Goal: Task Accomplishment & Management: Manage account settings

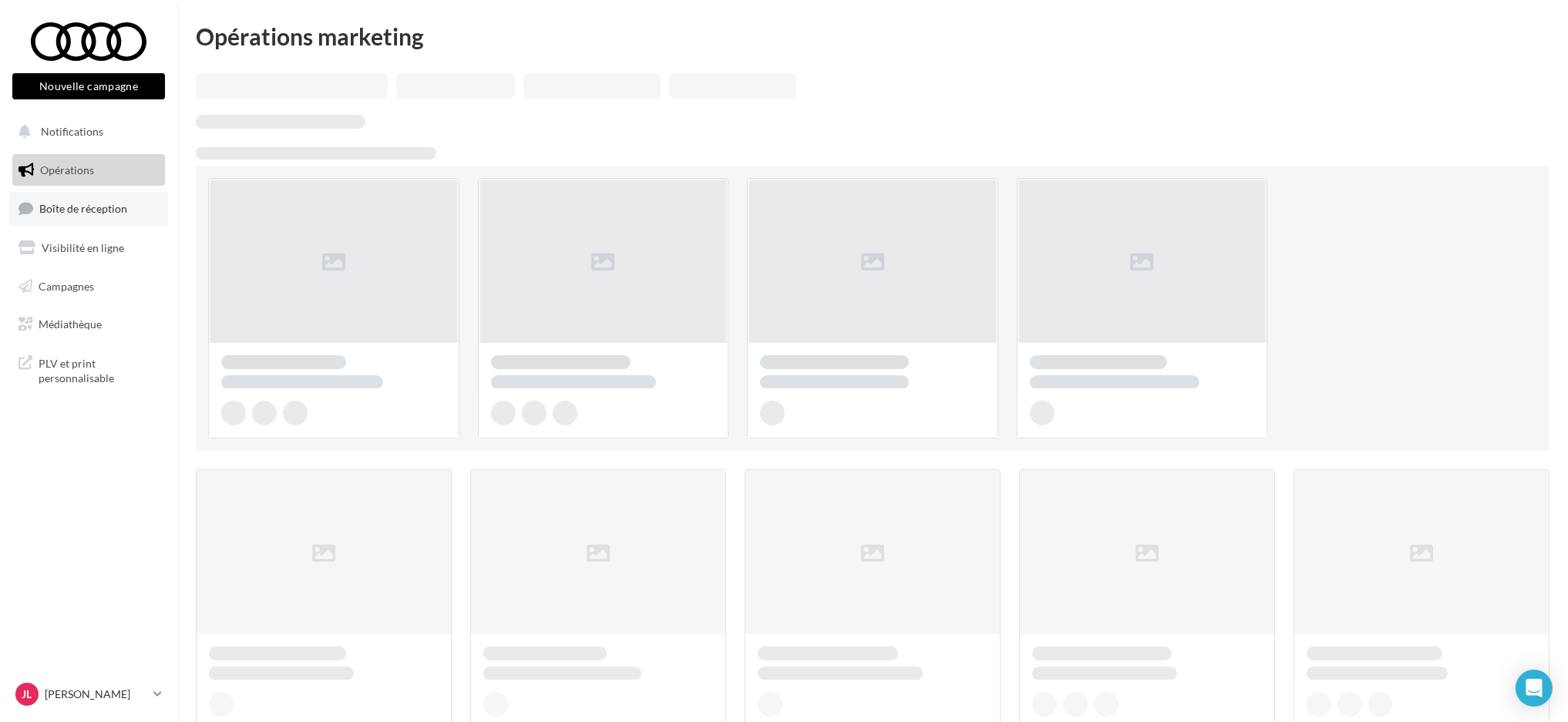
click at [97, 203] on span "Boîte de réception" at bounding box center [83, 208] width 88 height 13
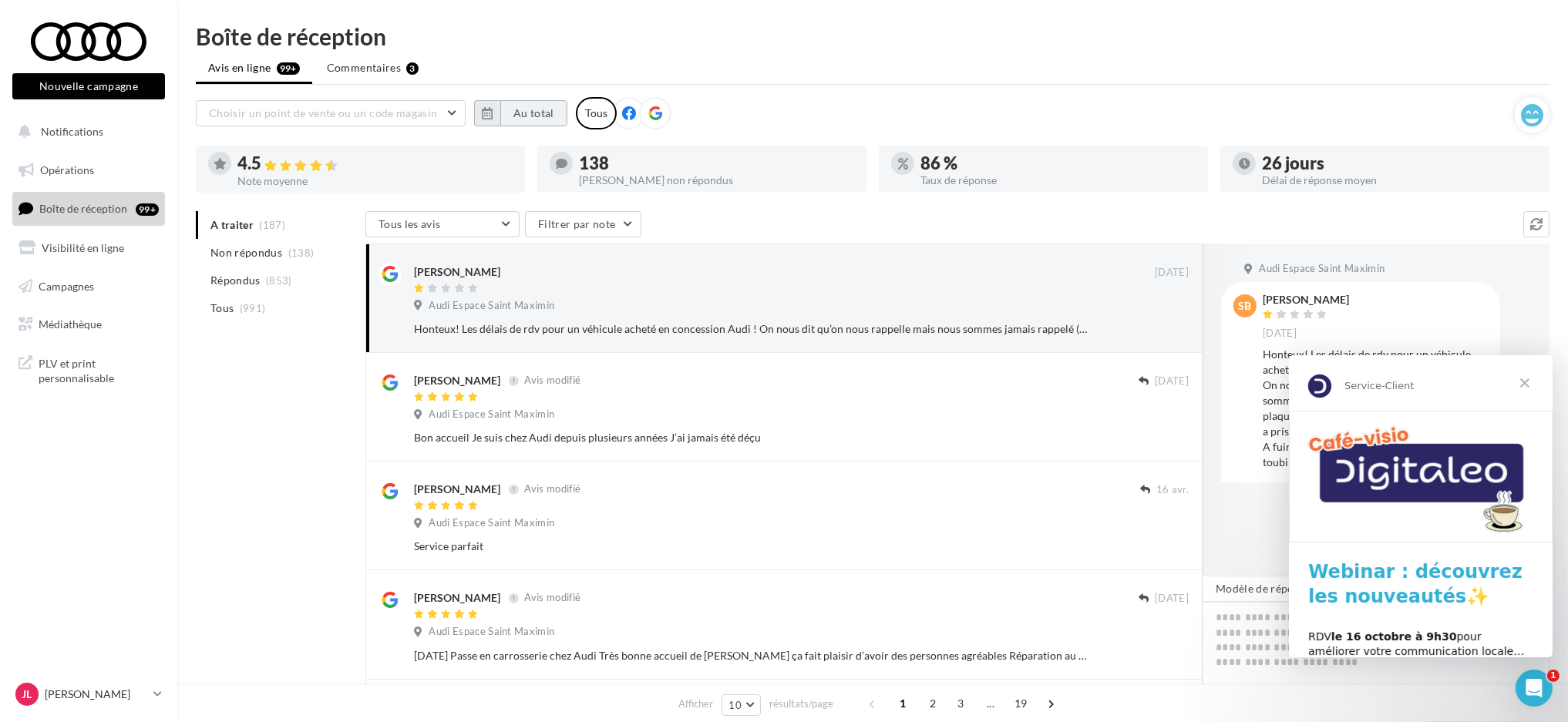
drag, startPoint x: 533, startPoint y: 104, endPoint x: 522, endPoint y: 111, distance: 13.0
click at [530, 104] on button "Au total" at bounding box center [533, 113] width 67 height 27
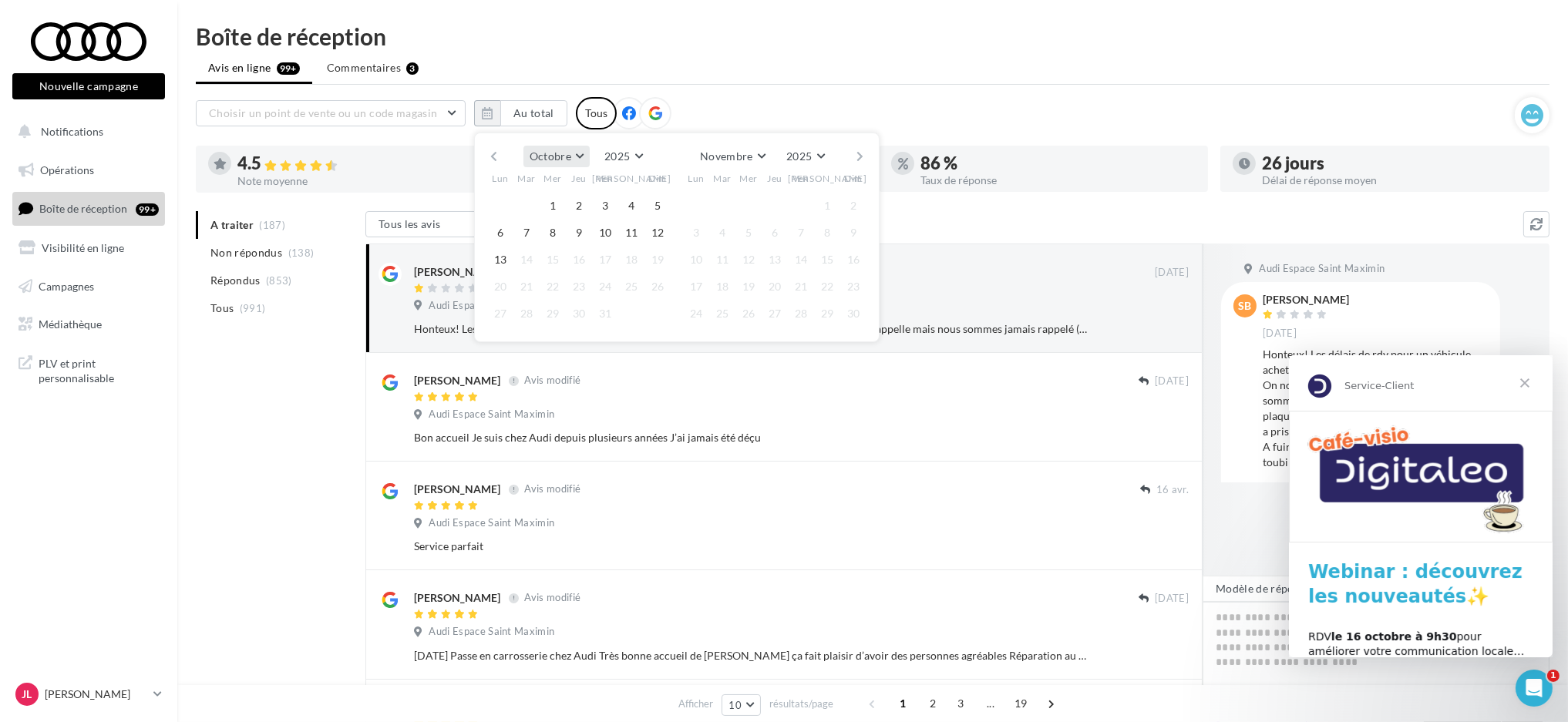
click at [573, 153] on button "Octobre" at bounding box center [557, 156] width 66 height 22
click at [571, 154] on button "Octobre" at bounding box center [557, 156] width 66 height 22
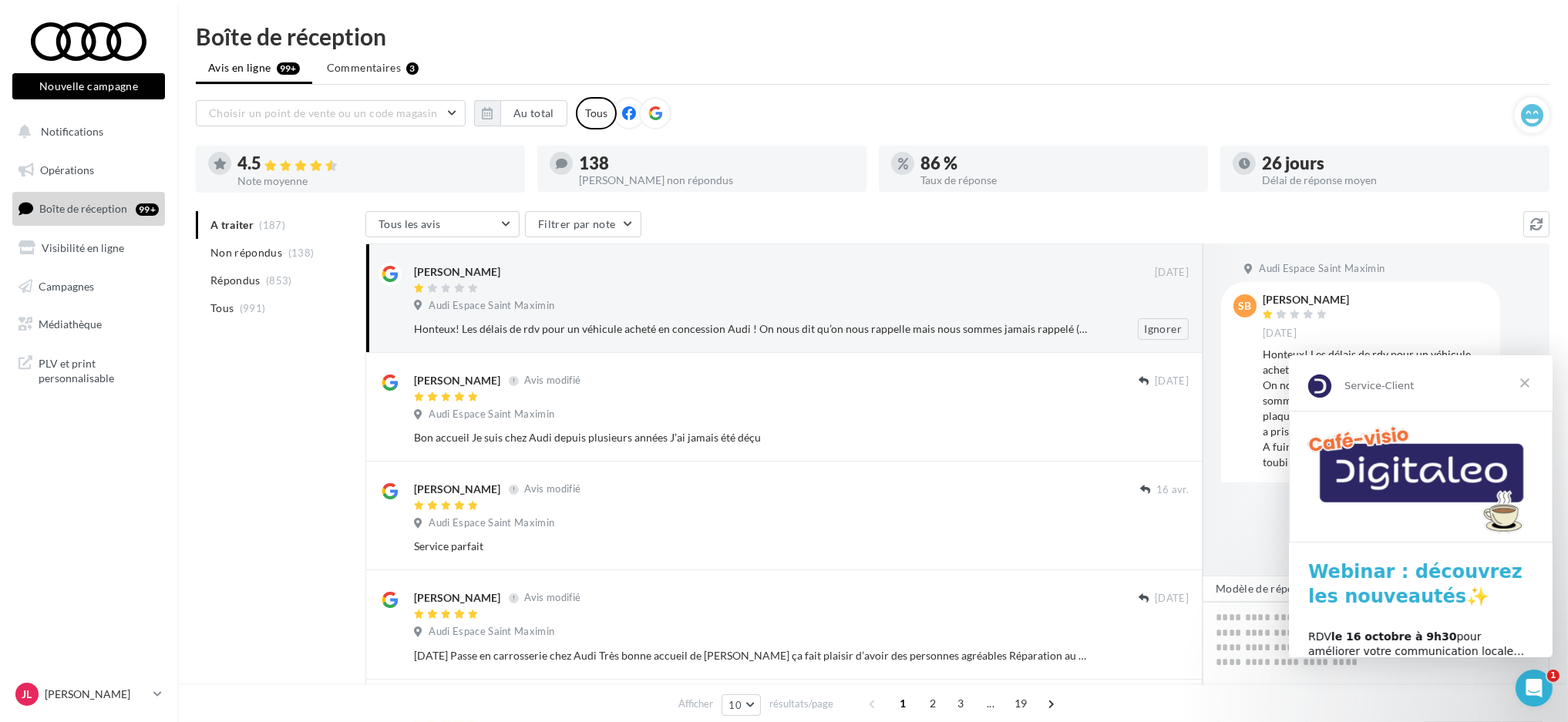
click at [476, 271] on div "[PERSON_NAME]" at bounding box center [456, 272] width 86 height 15
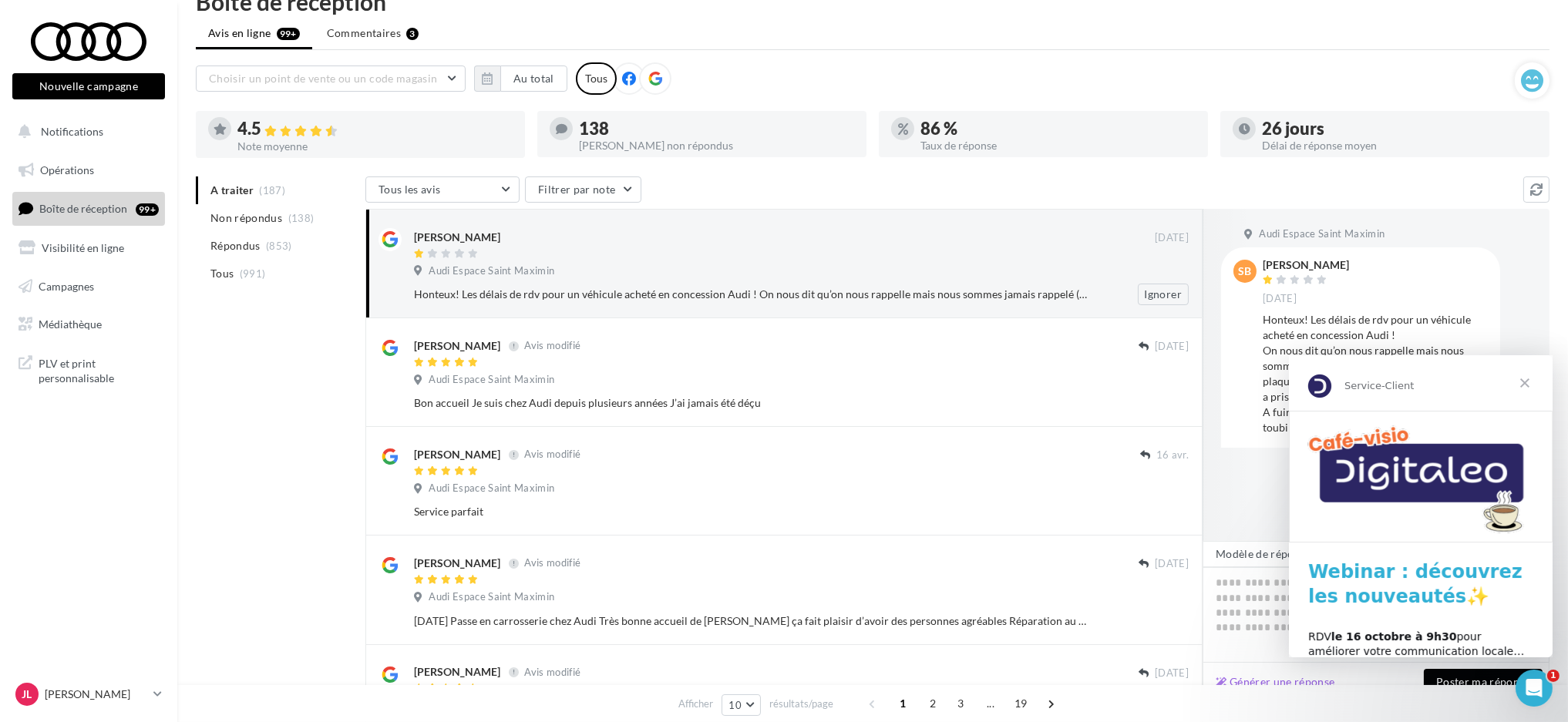
scroll to position [0, 0]
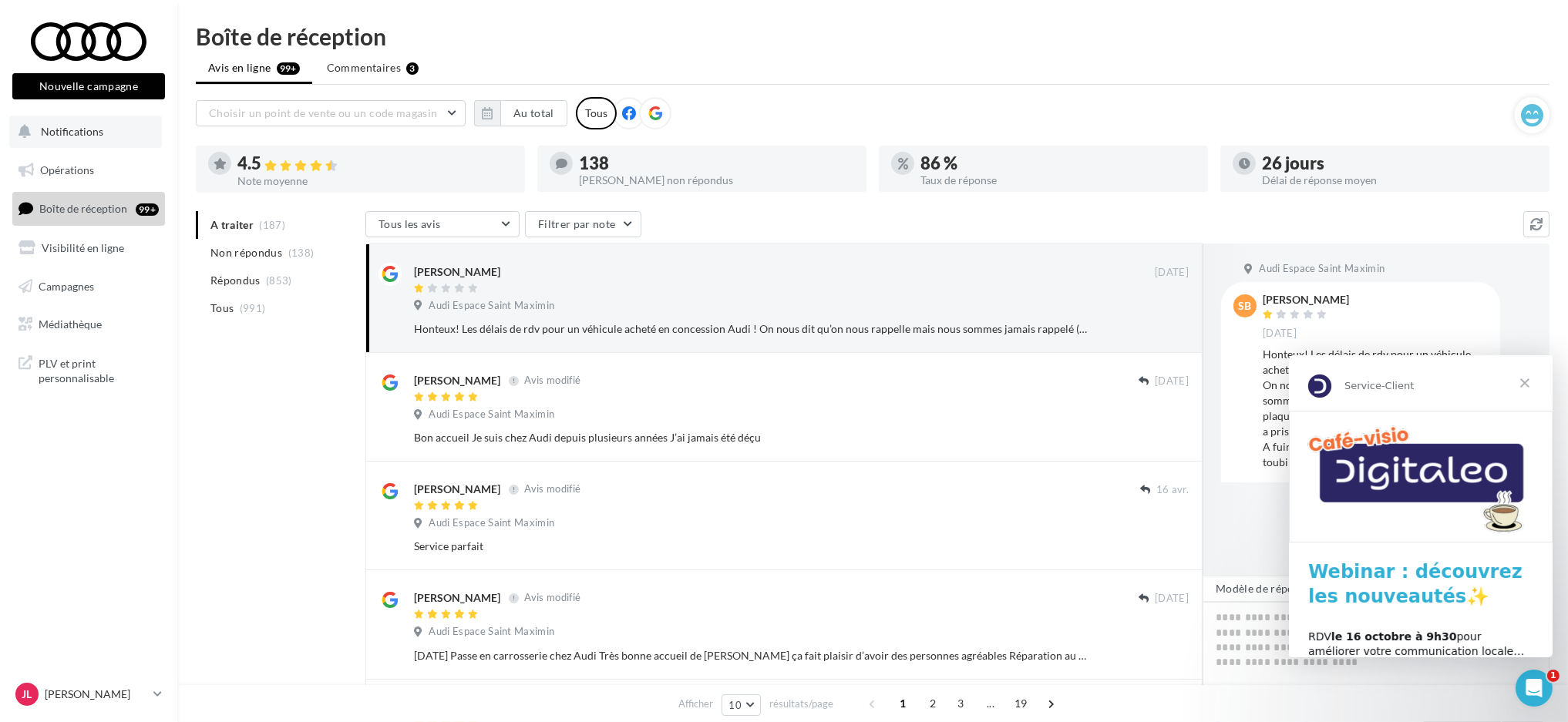
click at [83, 123] on button "Notifications" at bounding box center [85, 132] width 153 height 32
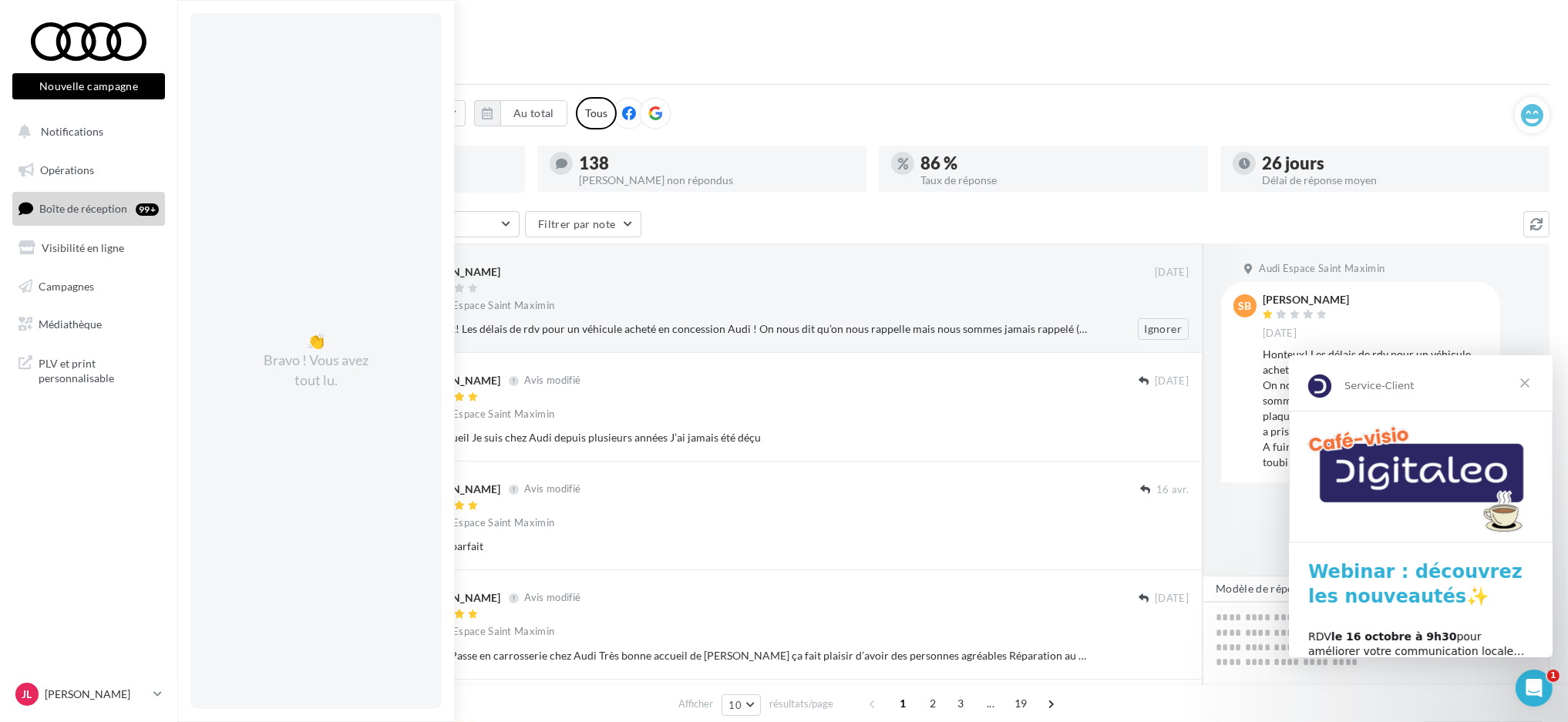
drag, startPoint x: 574, startPoint y: 297, endPoint x: 565, endPoint y: 295, distance: 9.2
click at [573, 299] on div "Audi Espace Saint Maximin" at bounding box center [800, 307] width 775 height 17
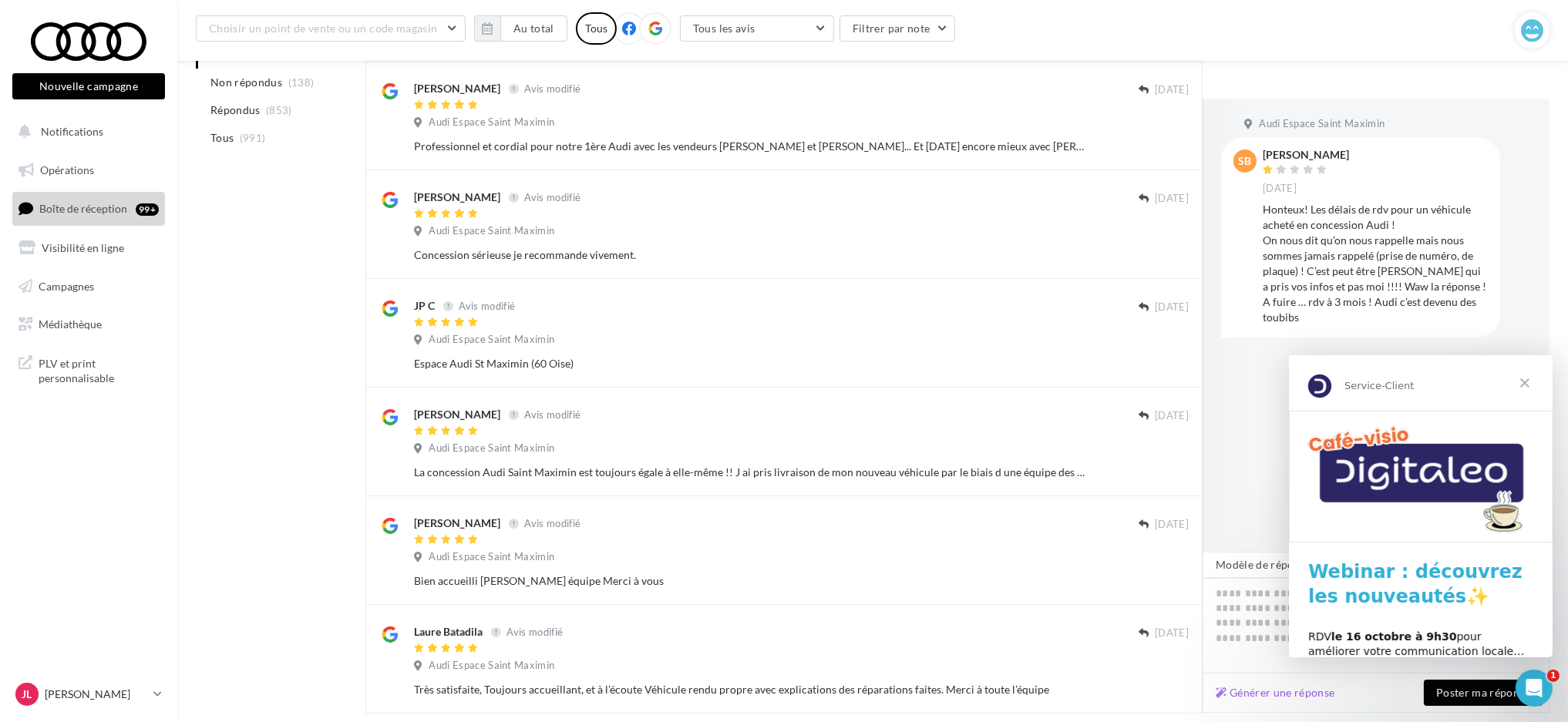
scroll to position [728, 0]
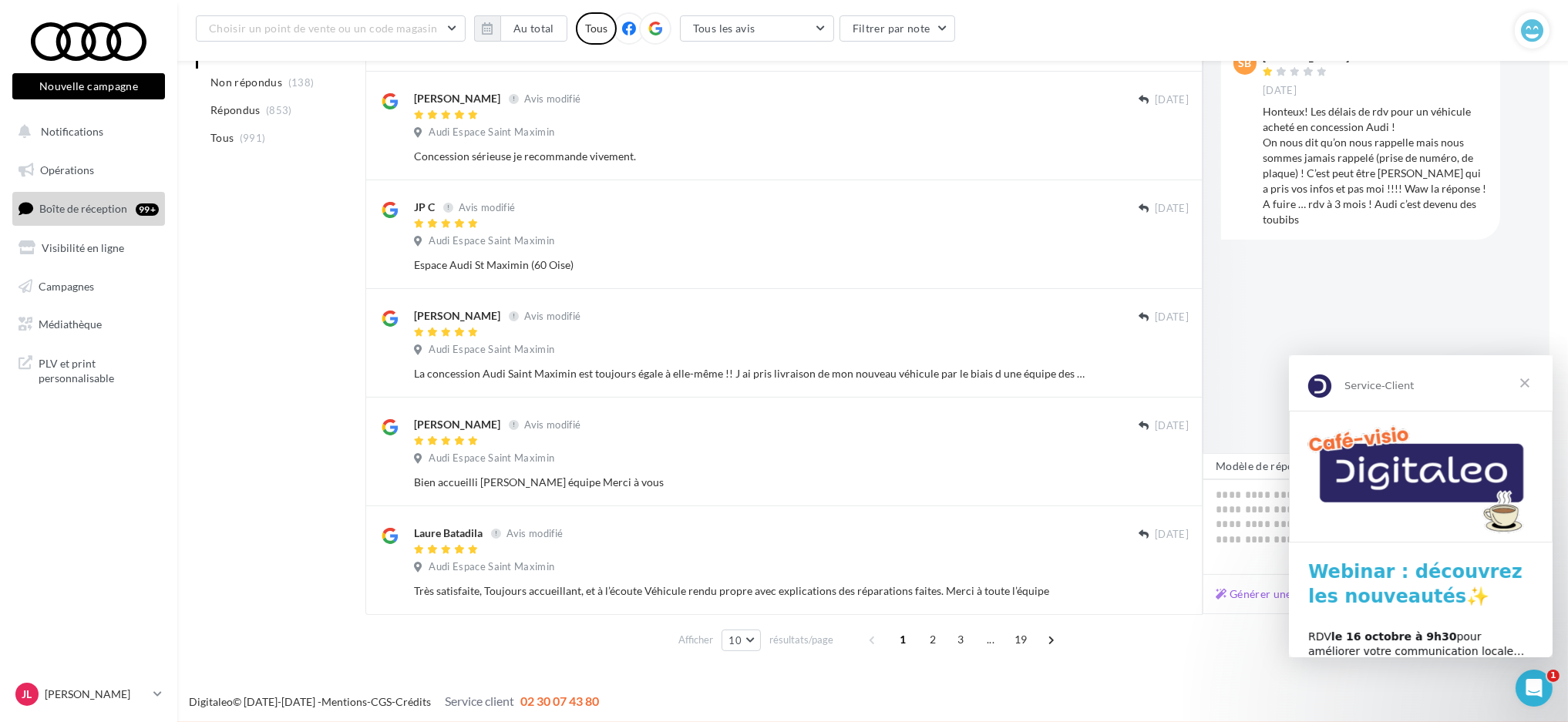
click at [1525, 384] on span "Fermer" at bounding box center [1524, 382] width 56 height 55
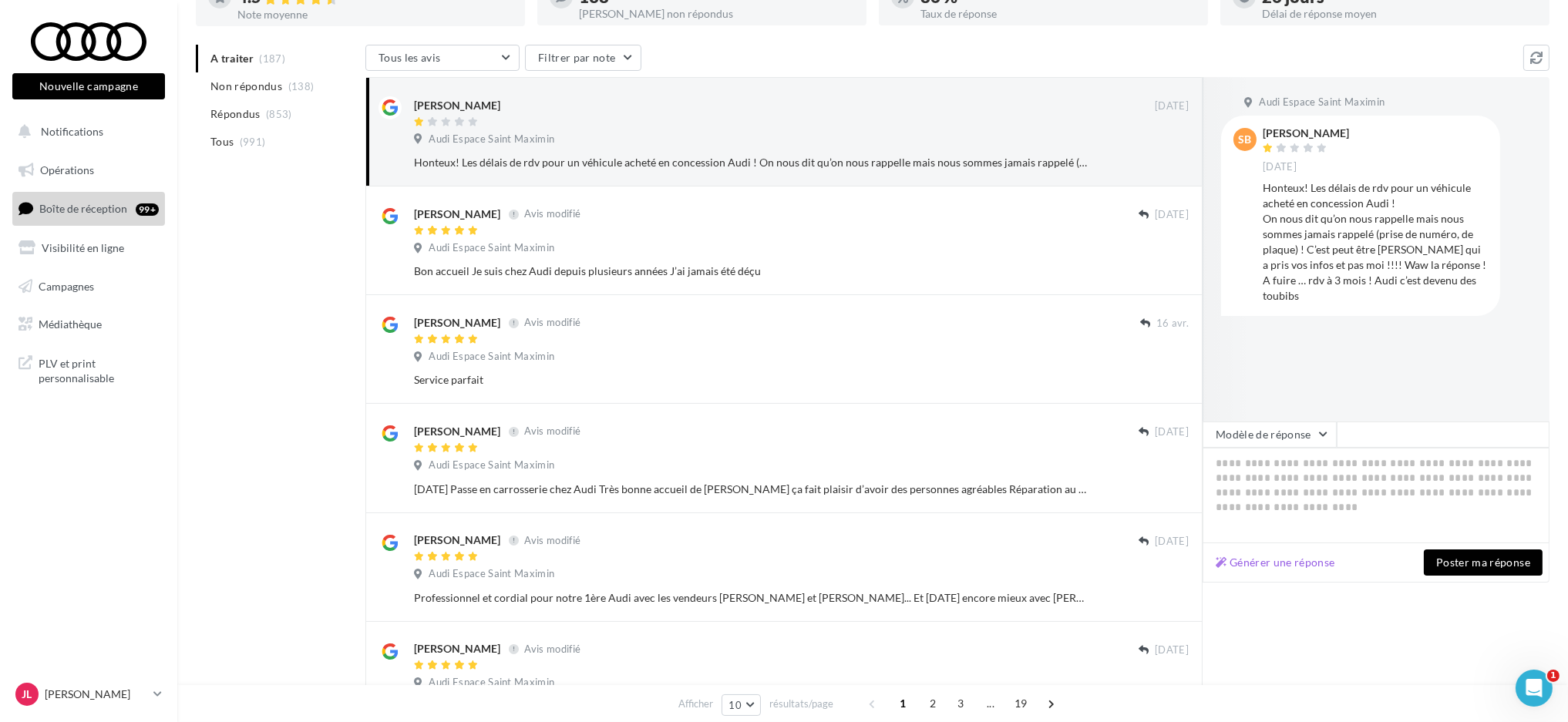
scroll to position [0, 0]
